Goal: Task Accomplishment & Management: Manage account settings

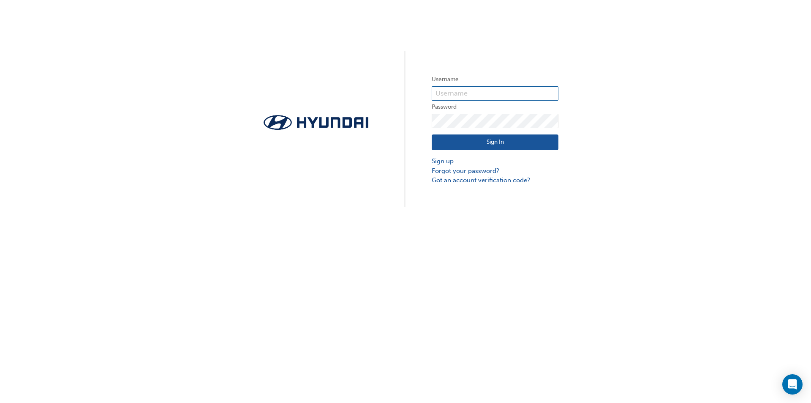
type input "[EMAIL_ADDRESS][DOMAIN_NAME]"
click at [460, 141] on button "Sign In" at bounding box center [495, 142] width 127 height 16
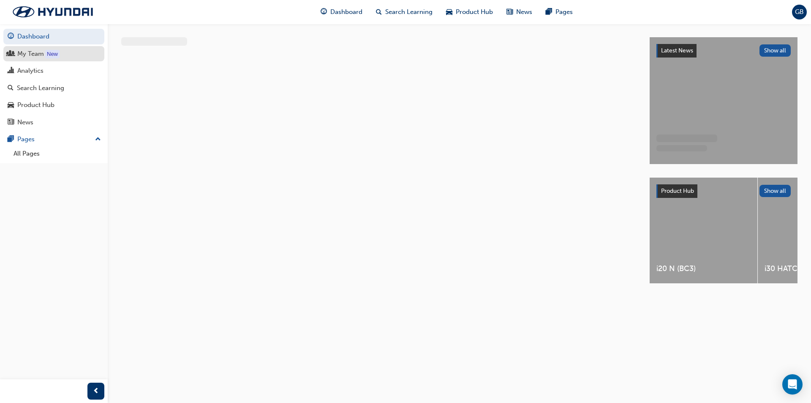
click at [42, 54] on div "My Team" at bounding box center [30, 54] width 27 height 10
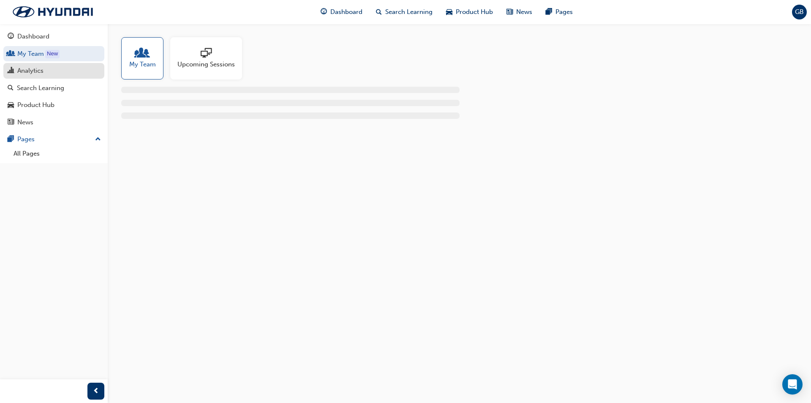
click at [39, 65] on div "Analytics" at bounding box center [54, 70] width 93 height 11
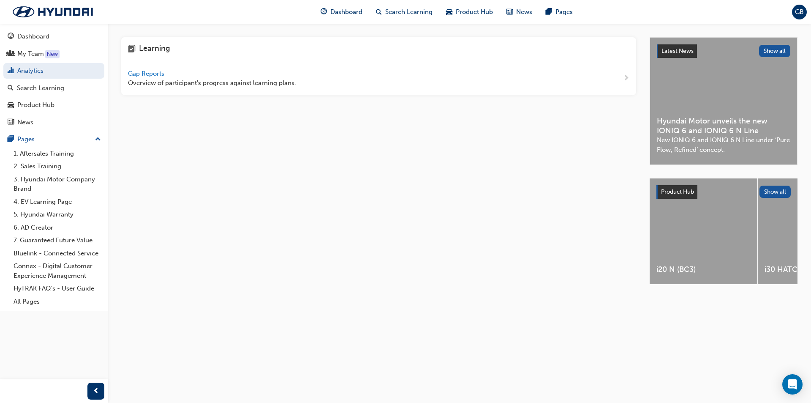
click at [144, 73] on span "Gap Reports" at bounding box center [147, 74] width 38 height 8
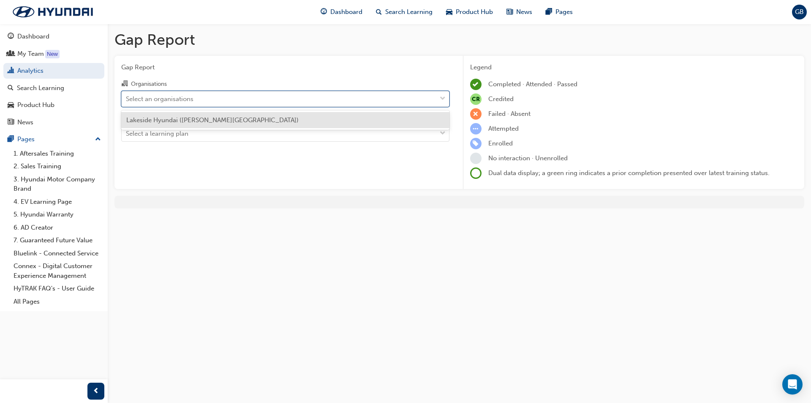
click at [430, 96] on div "Select an organisations" at bounding box center [279, 98] width 315 height 15
click at [127, 96] on input "Organisations option Lakeside Hyundai ([PERSON_NAME][GEOGRAPHIC_DATA]) focused,…" at bounding box center [126, 98] width 1 height 7
click at [242, 118] on div "Lakeside Hyundai ([PERSON_NAME][GEOGRAPHIC_DATA])" at bounding box center [285, 120] width 328 height 16
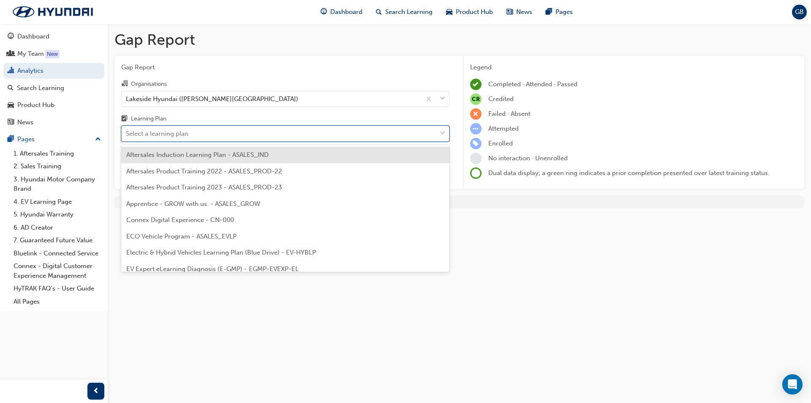
click at [439, 130] on div at bounding box center [442, 133] width 13 height 15
click at [127, 130] on input "Learning Plan option Aftersales Induction Learning Plan - ASALES_IND focused, 1…" at bounding box center [126, 133] width 1 height 7
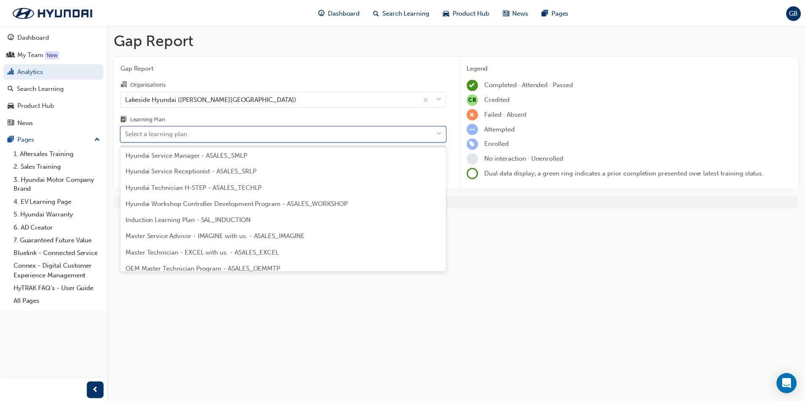
scroll to position [338, 0]
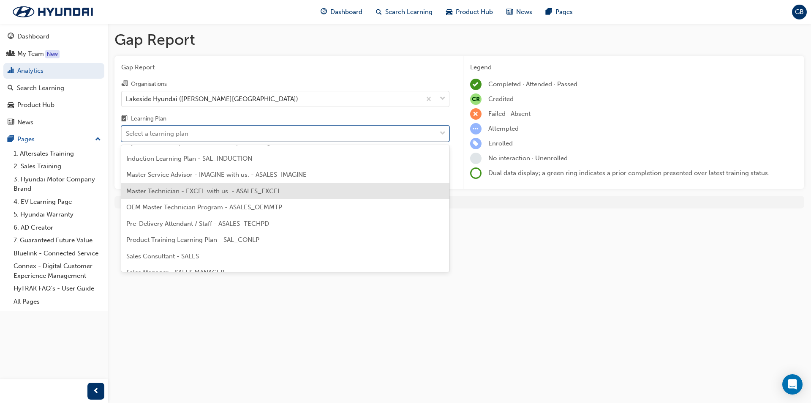
click at [201, 191] on span "Master Technician - EXCEL with us. - ASALES_EXCEL" at bounding box center [203, 191] width 155 height 8
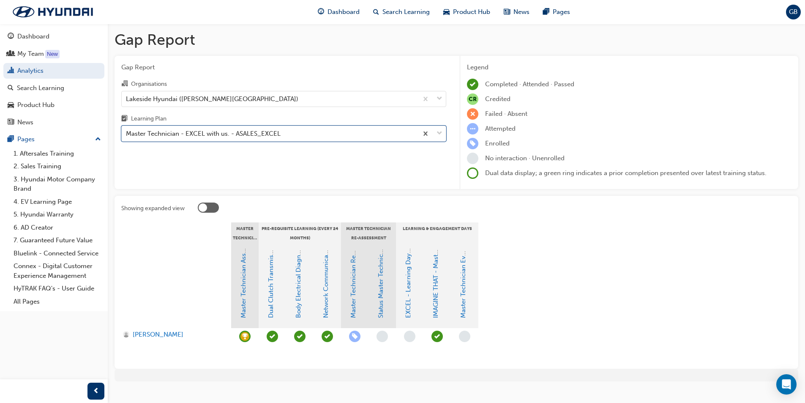
scroll to position [13, 0]
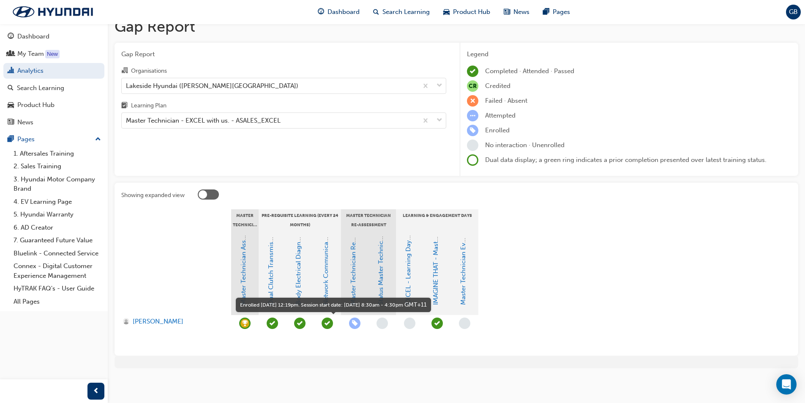
click at [359, 322] on span "learningRecordVerb_ENROLL-icon" at bounding box center [354, 322] width 11 height 11
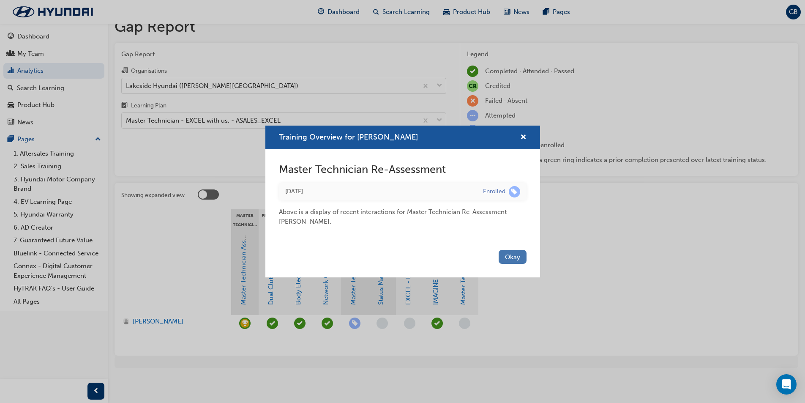
click at [505, 257] on button "Okay" at bounding box center [513, 257] width 28 height 14
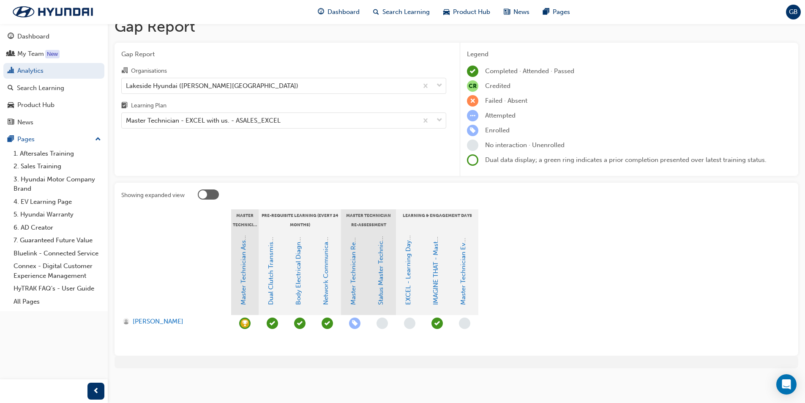
click at [359, 323] on span "learningRecordVerb_ENROLL-icon" at bounding box center [354, 322] width 11 height 11
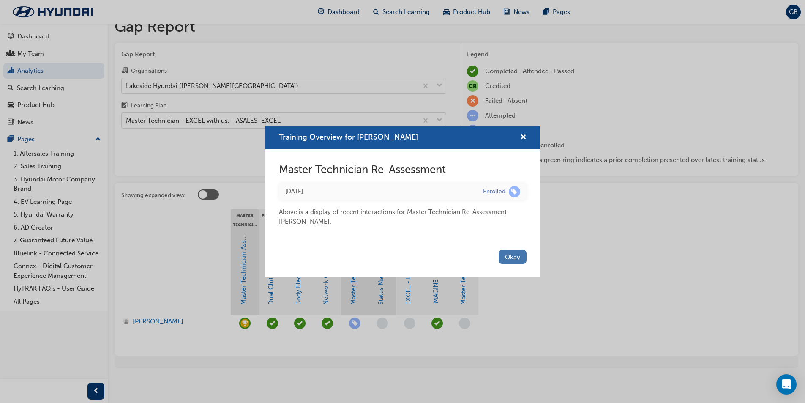
click at [509, 254] on button "Okay" at bounding box center [513, 257] width 28 height 14
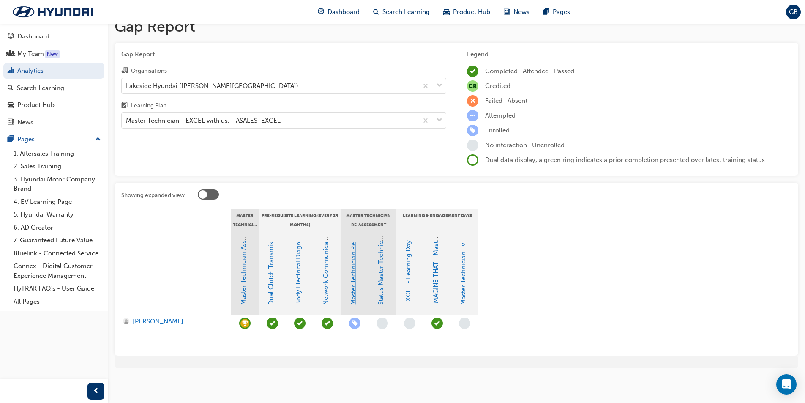
click at [354, 265] on link "Master Technician Re-Assessment" at bounding box center [353, 255] width 8 height 100
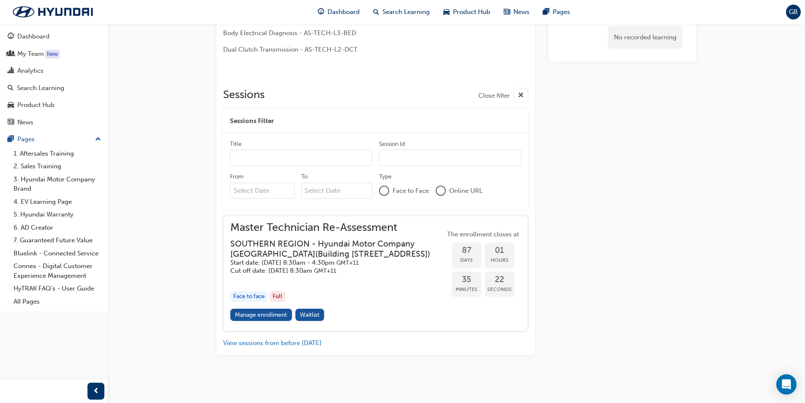
scroll to position [278, 0]
click at [273, 313] on link "Manage enrollment" at bounding box center [261, 314] width 62 height 12
